Goal: Navigation & Orientation: Find specific page/section

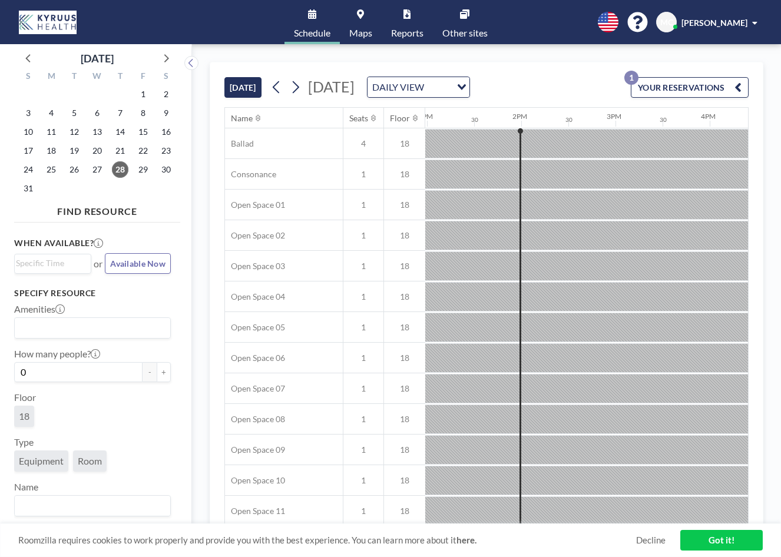
scroll to position [0, 1225]
click at [731, 84] on button "YOUR RESERVATIONS 1" at bounding box center [690, 87] width 118 height 21
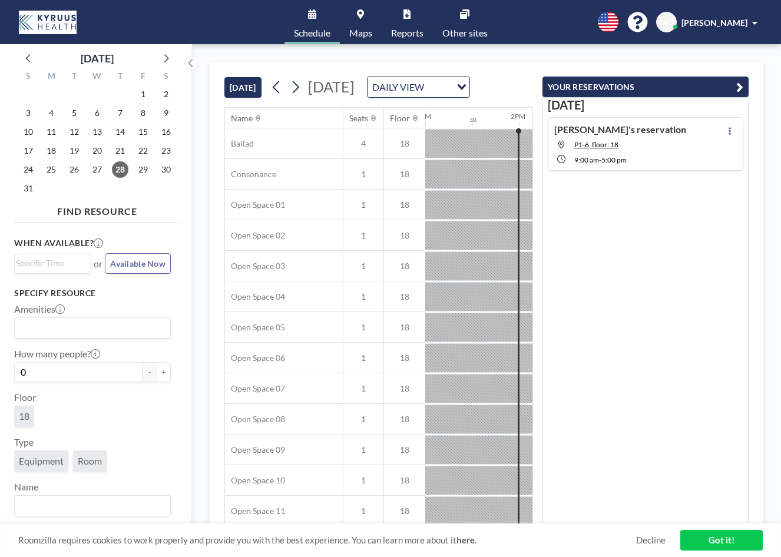
click at [731, 84] on button "YOUR RESERVATIONS" at bounding box center [645, 87] width 206 height 21
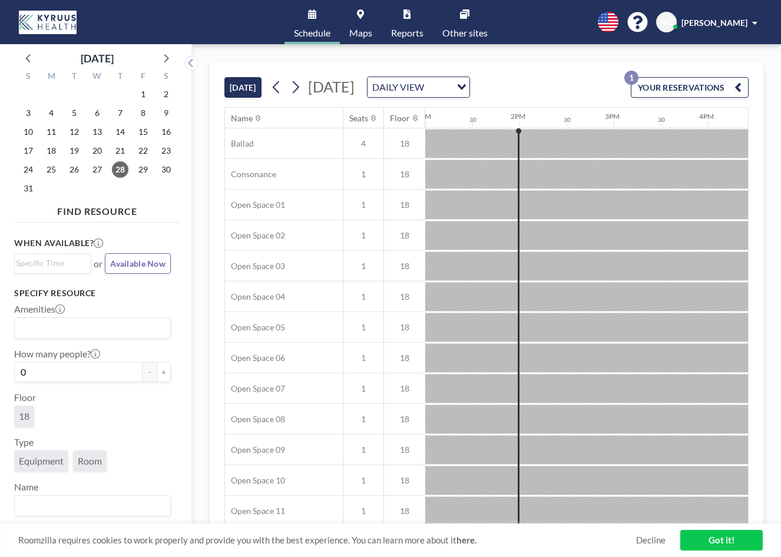
click at [467, 18] on icon at bounding box center [464, 13] width 9 height 9
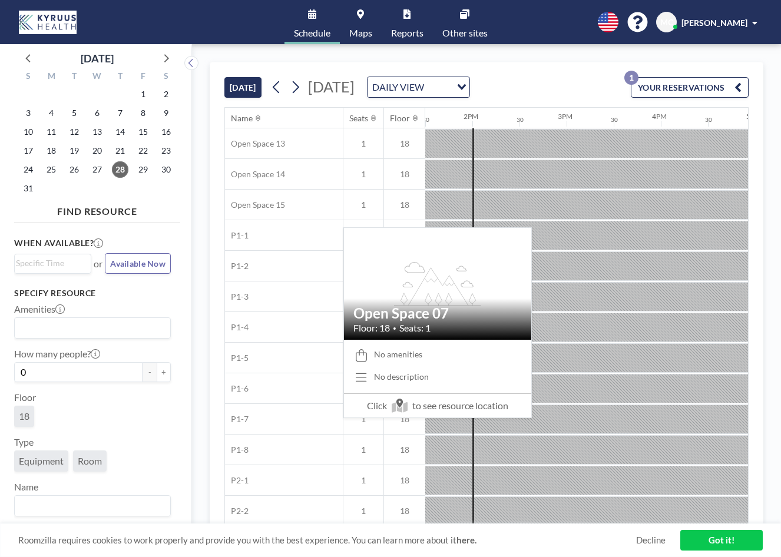
scroll to position [468, 1272]
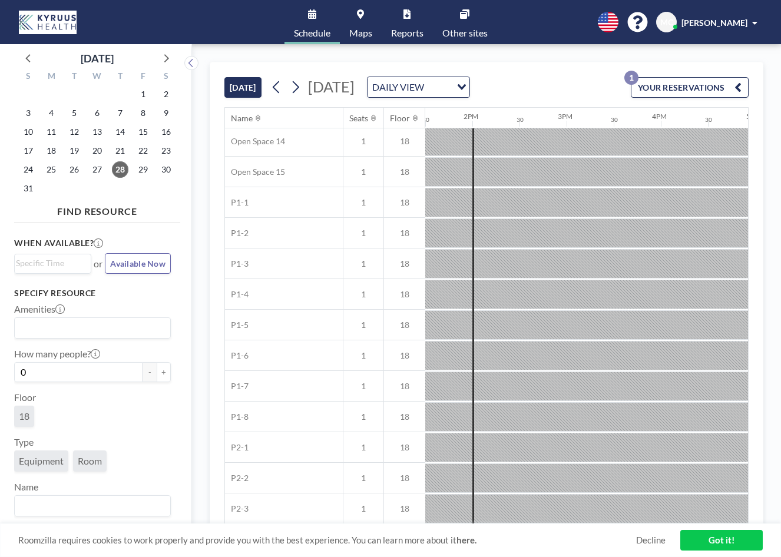
click at [141, 262] on span "Available Now" at bounding box center [137, 264] width 55 height 10
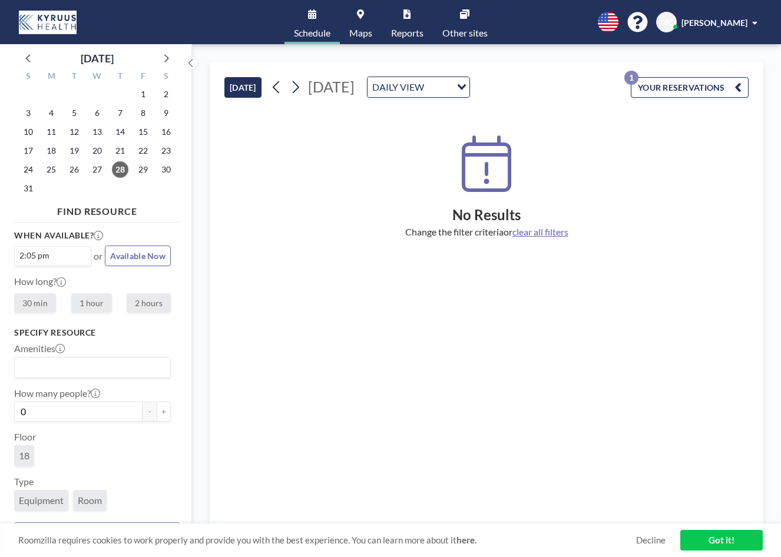
scroll to position [55, 0]
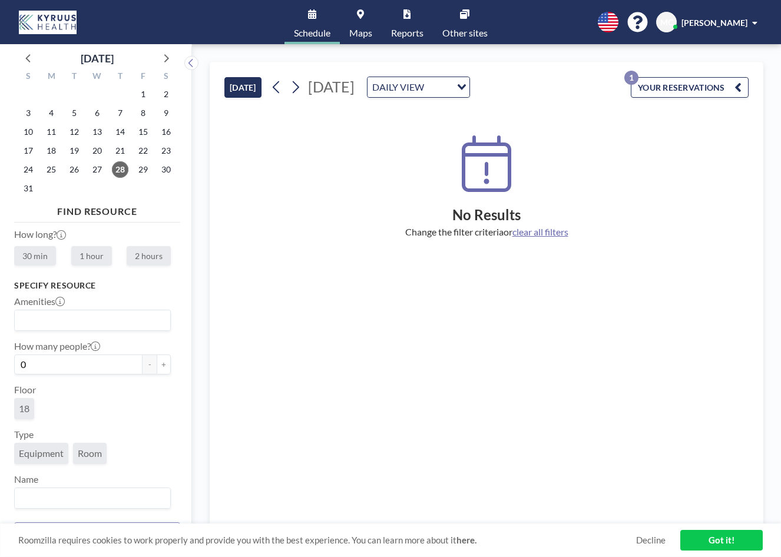
click at [738, 536] on link "Got it!" at bounding box center [721, 540] width 82 height 21
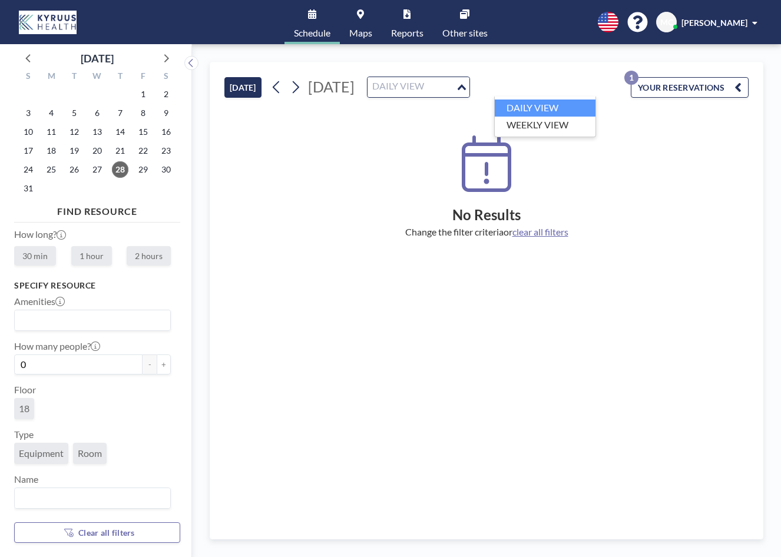
click at [455, 91] on input "Search for option" at bounding box center [412, 87] width 86 height 15
click at [410, 126] on div "No Results Change the filter criteria or clear all filters" at bounding box center [486, 316] width 524 height 418
click at [358, 27] on link "Maps" at bounding box center [361, 22] width 42 height 44
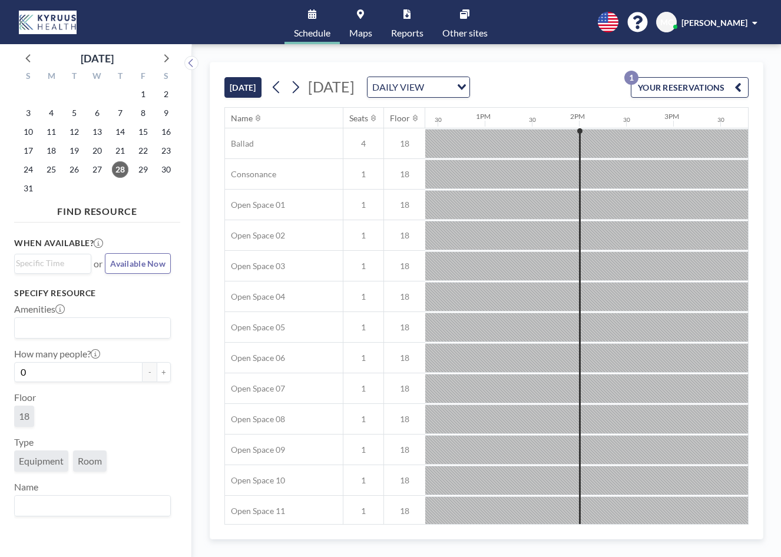
scroll to position [0, 1272]
